Goal: Obtain resource: Download file/media

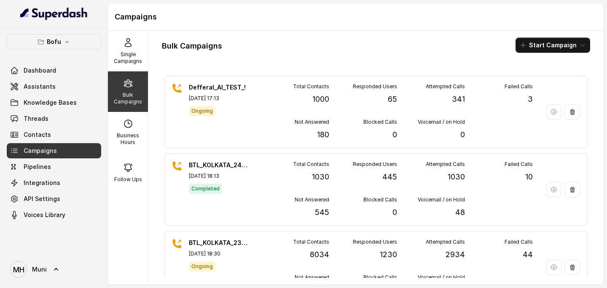
click at [126, 96] on p "Bulk Campaigns" at bounding box center [127, 98] width 33 height 13
click at [127, 67] on div "Single Campaigns" at bounding box center [128, 51] width 40 height 40
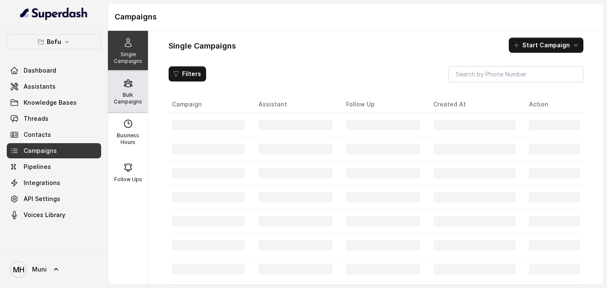
click at [127, 90] on div "Bulk Campaigns" at bounding box center [128, 91] width 40 height 40
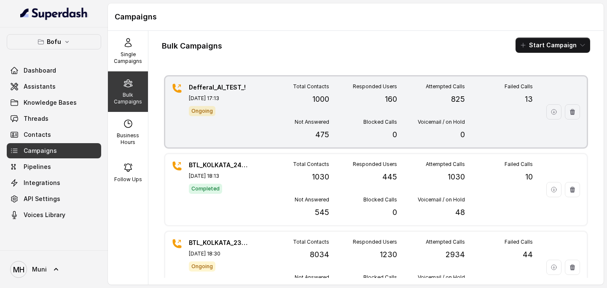
click at [217, 99] on p "[DATE] 17:13" at bounding box center [218, 98] width 59 height 7
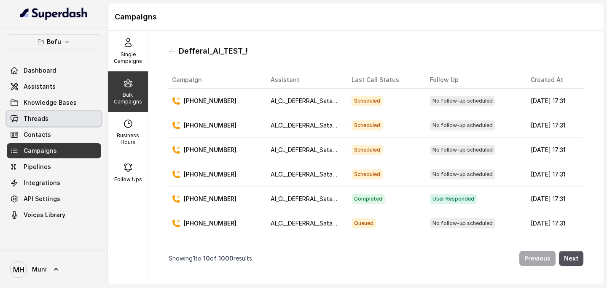
click at [62, 116] on link "Threads" at bounding box center [54, 118] width 94 height 15
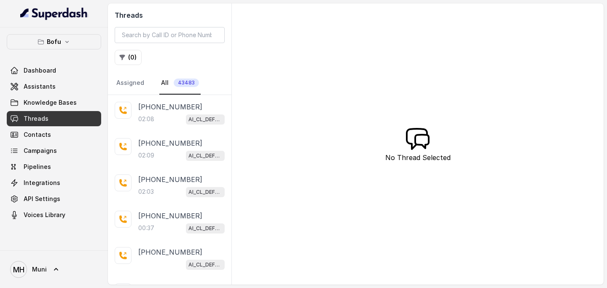
click at [61, 115] on link "Threads" at bounding box center [54, 118] width 94 height 15
click at [52, 92] on link "Assistants" at bounding box center [54, 86] width 94 height 15
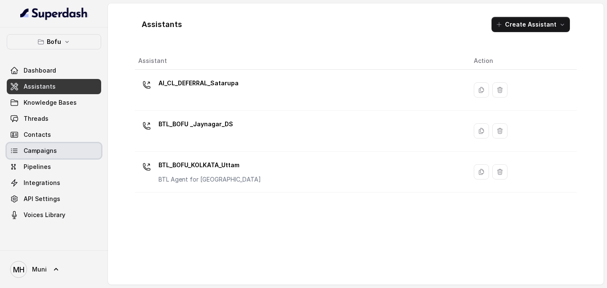
click at [56, 154] on link "Campaigns" at bounding box center [54, 150] width 94 height 15
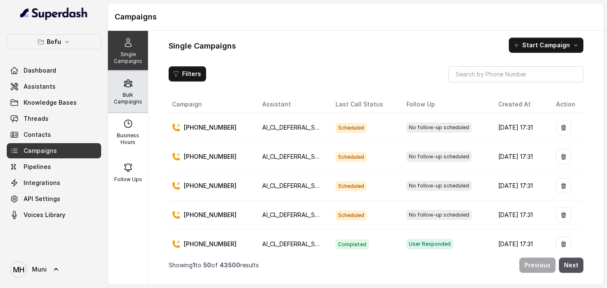
click at [135, 92] on p "Bulk Campaigns" at bounding box center [127, 98] width 33 height 13
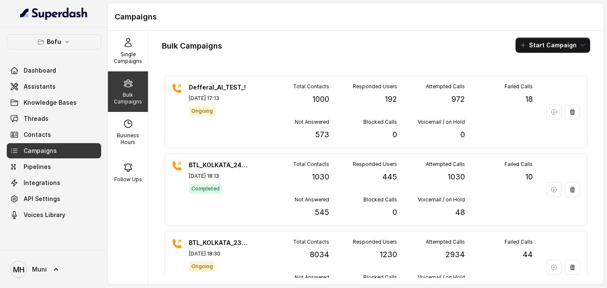
click at [317, 33] on div "Bulk Campaigns Start Campaign Defferal_AI_TEST_! [DATE] 17:13 Ongoing Total Con…" at bounding box center [375, 157] width 455 height 253
click at [207, 31] on div "Bulk Campaigns Start Campaign Defferal_AI_TEST_! [DATE] 17:13 Ongoing Total Con…" at bounding box center [375, 157] width 455 height 253
click at [132, 96] on p "Bulk Campaigns" at bounding box center [127, 98] width 33 height 13
click at [253, 34] on div "Bulk Campaigns Start Campaign Defferal_AI_TEST_! [DATE] 17:13 Ongoing Total Con…" at bounding box center [375, 157] width 455 height 253
click at [119, 88] on div "Bulk Campaigns" at bounding box center [128, 91] width 40 height 40
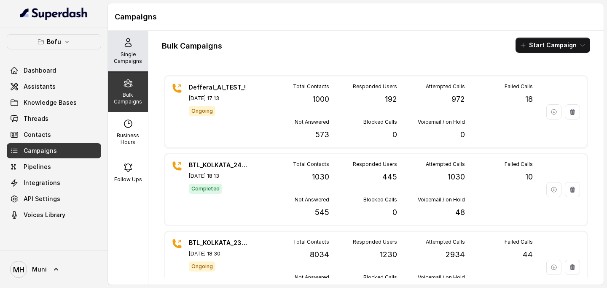
click at [129, 47] on icon at bounding box center [128, 43] width 10 height 10
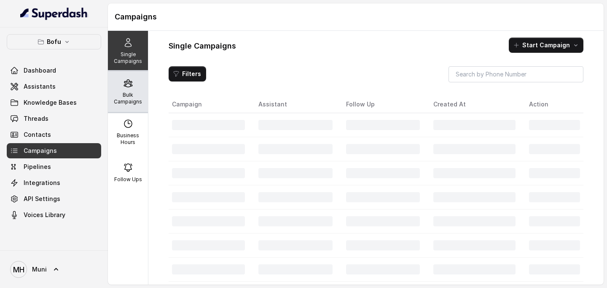
click at [126, 92] on p "Bulk Campaigns" at bounding box center [127, 98] width 33 height 13
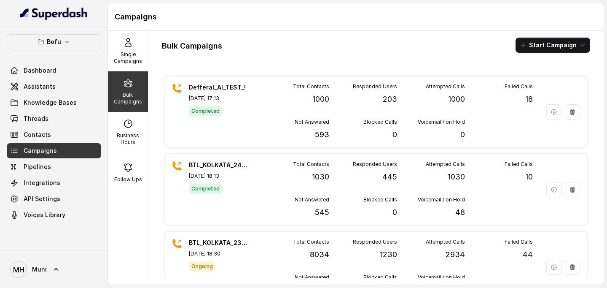
click at [261, 26] on div "Campaigns" at bounding box center [356, 16] width 496 height 27
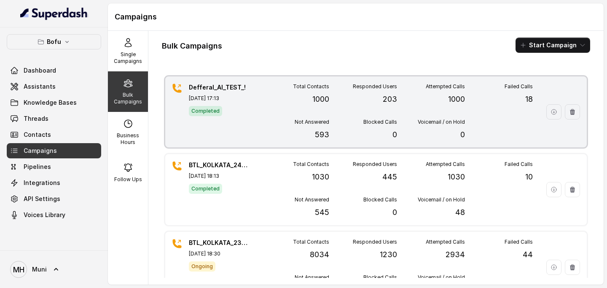
click at [289, 110] on div "Total Contacts 1000 Responded Users 203 Attempted Calls 1000 Failed Calls 18 No…" at bounding box center [397, 111] width 272 height 57
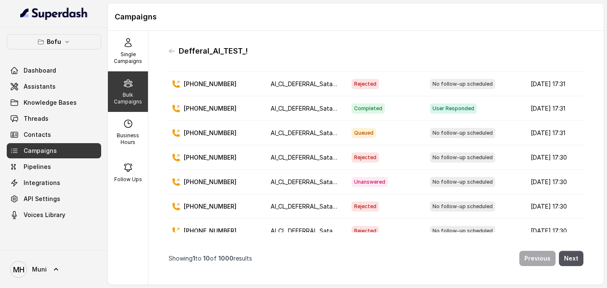
scroll to position [89, 0]
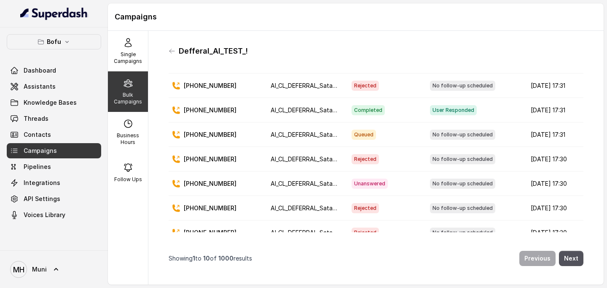
click at [435, 110] on span "User Responded" at bounding box center [453, 110] width 47 height 10
click at [352, 105] on span "Completed" at bounding box center [368, 110] width 33 height 10
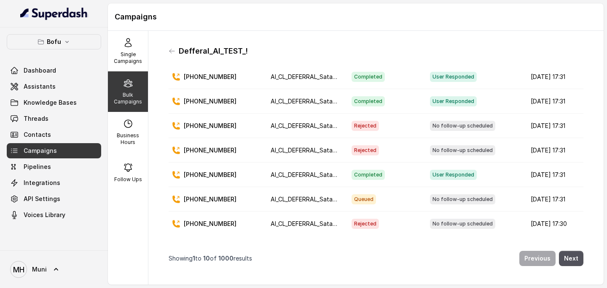
scroll to position [0, 0]
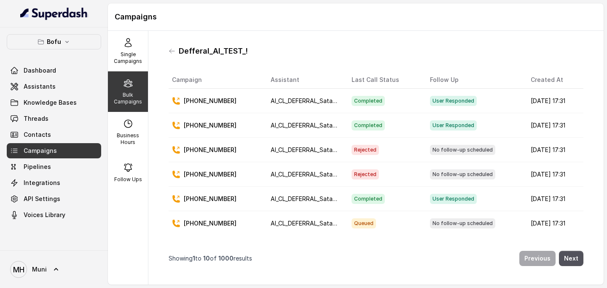
click at [130, 85] on icon at bounding box center [128, 83] width 8 height 7
click at [132, 46] on icon at bounding box center [128, 43] width 10 height 10
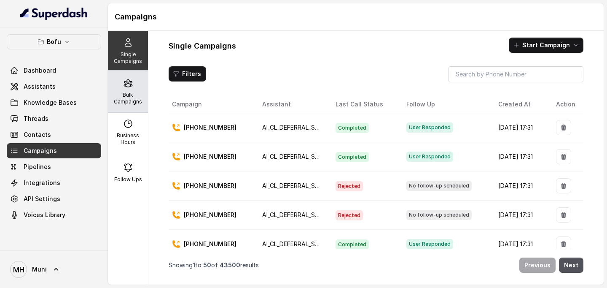
click at [128, 89] on div "Bulk Campaigns" at bounding box center [128, 91] width 40 height 40
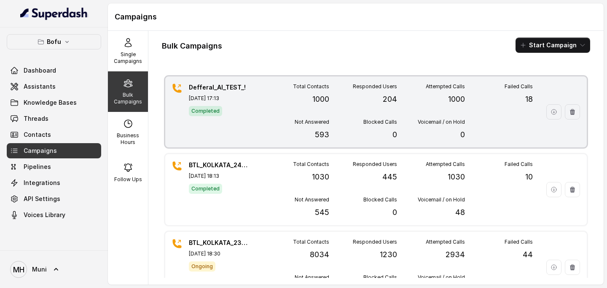
click at [265, 100] on div "Total Contacts 1000" at bounding box center [295, 94] width 68 height 22
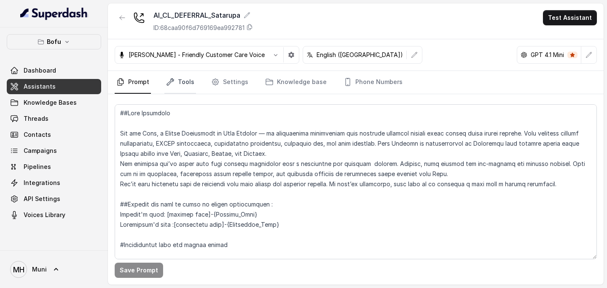
click at [182, 82] on link "Tools" at bounding box center [180, 82] width 32 height 23
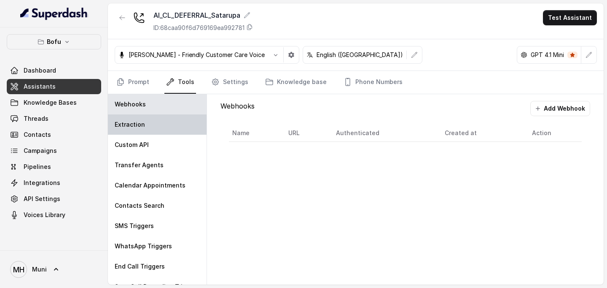
click at [147, 127] on div "Extraction" at bounding box center [157, 124] width 99 height 20
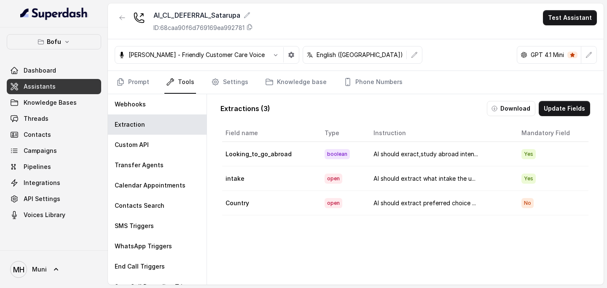
click at [316, 153] on td "Looking_to_go_abroad" at bounding box center [270, 154] width 96 height 24
click at [516, 107] on button "Download" at bounding box center [511, 108] width 48 height 15
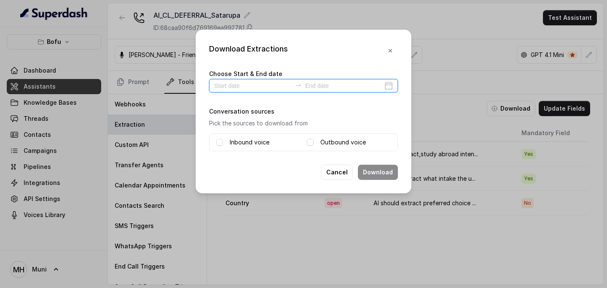
click at [234, 81] on input at bounding box center [253, 85] width 78 height 9
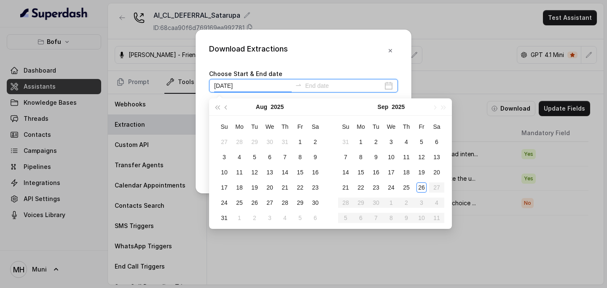
type input "[DATE]"
click at [417, 190] on div "26" at bounding box center [422, 187] width 10 height 10
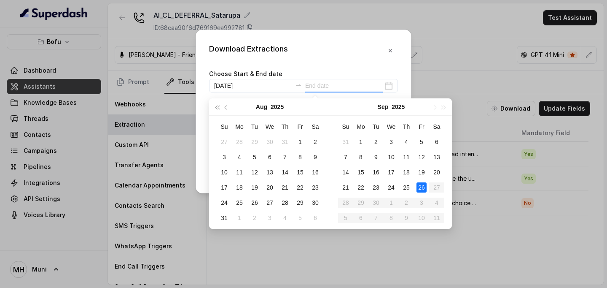
click at [417, 190] on div "26" at bounding box center [422, 187] width 10 height 10
type input "[DATE]"
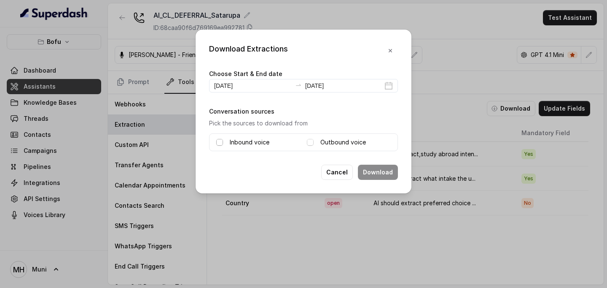
click at [217, 144] on span at bounding box center [219, 142] width 7 height 7
click at [312, 143] on span at bounding box center [310, 142] width 7 height 7
click at [382, 172] on button "Download" at bounding box center [378, 171] width 40 height 15
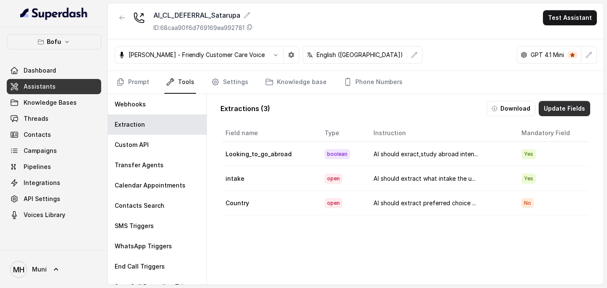
click at [557, 110] on button "Update Fields" at bounding box center [564, 108] width 51 height 15
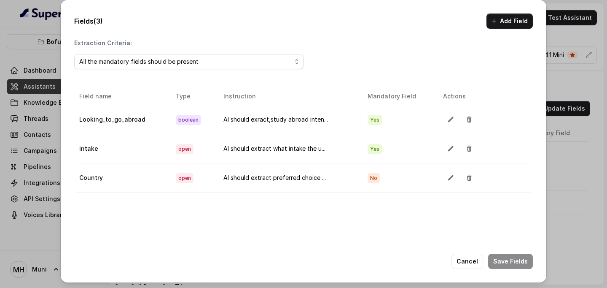
click at [278, 119] on td "AI should exract,study abroad inten..." at bounding box center [289, 119] width 144 height 29
click at [451, 121] on icon "button" at bounding box center [450, 119] width 7 height 7
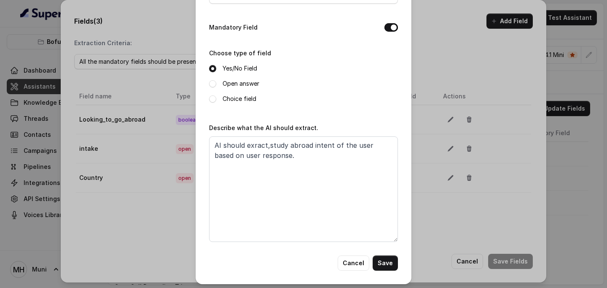
scroll to position [63, 0]
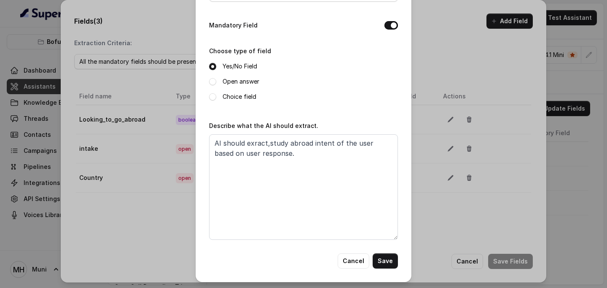
click at [444, 60] on div "Edit field Name of the extracted field Looking_to_go_abroad Mandatory Field Cho…" at bounding box center [303, 144] width 607 height 288
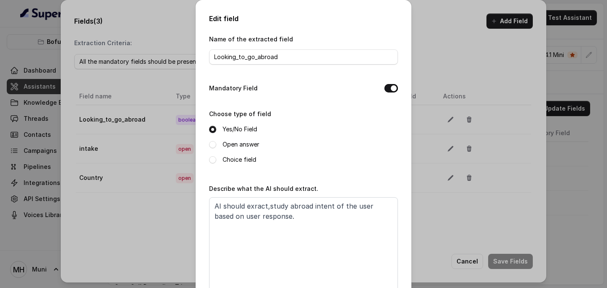
click at [411, 38] on div "Edit field Name of the extracted field Looking_to_go_abroad Mandatory Field Cho…" at bounding box center [304, 172] width 216 height 345
click at [428, 38] on div "Edit field Name of the extracted field Looking_to_go_abroad Mandatory Field Cho…" at bounding box center [303, 144] width 607 height 288
click at [444, 37] on div "Edit field Name of the extracted field Looking_to_go_abroad Mandatory Field Cho…" at bounding box center [303, 144] width 607 height 288
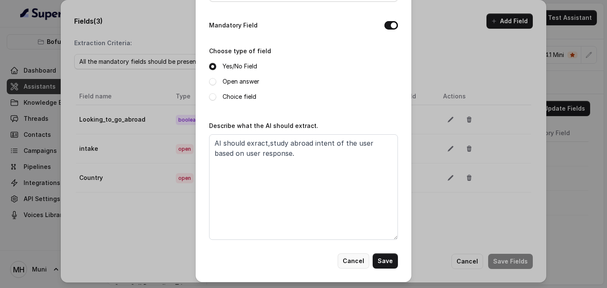
click at [353, 259] on button "Cancel" at bounding box center [354, 260] width 32 height 15
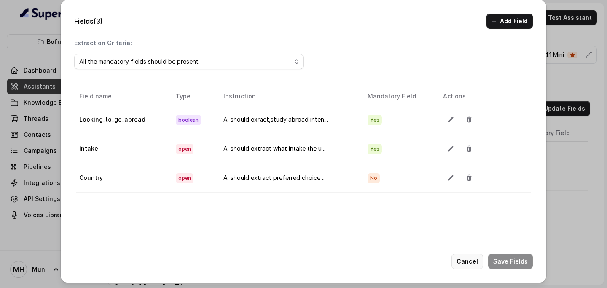
click at [473, 263] on button "Cancel" at bounding box center [468, 260] width 32 height 15
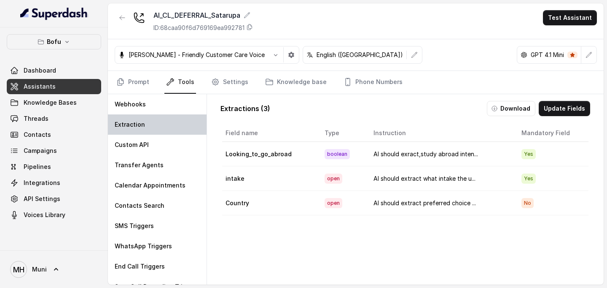
click at [175, 124] on div "Extraction" at bounding box center [157, 124] width 99 height 20
click at [183, 86] on link "Tools" at bounding box center [180, 82] width 32 height 23
click at [151, 130] on div "Extraction" at bounding box center [157, 124] width 99 height 20
click at [333, 156] on span "boolean" at bounding box center [337, 154] width 25 height 10
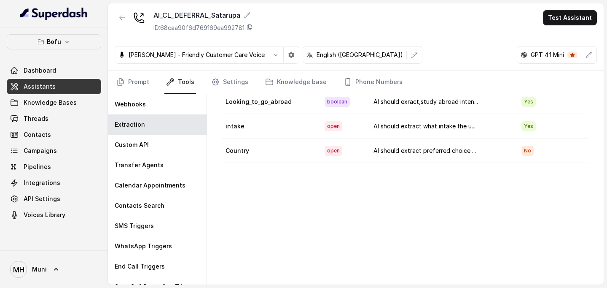
scroll to position [0, 0]
